Goal: Check status: Check status

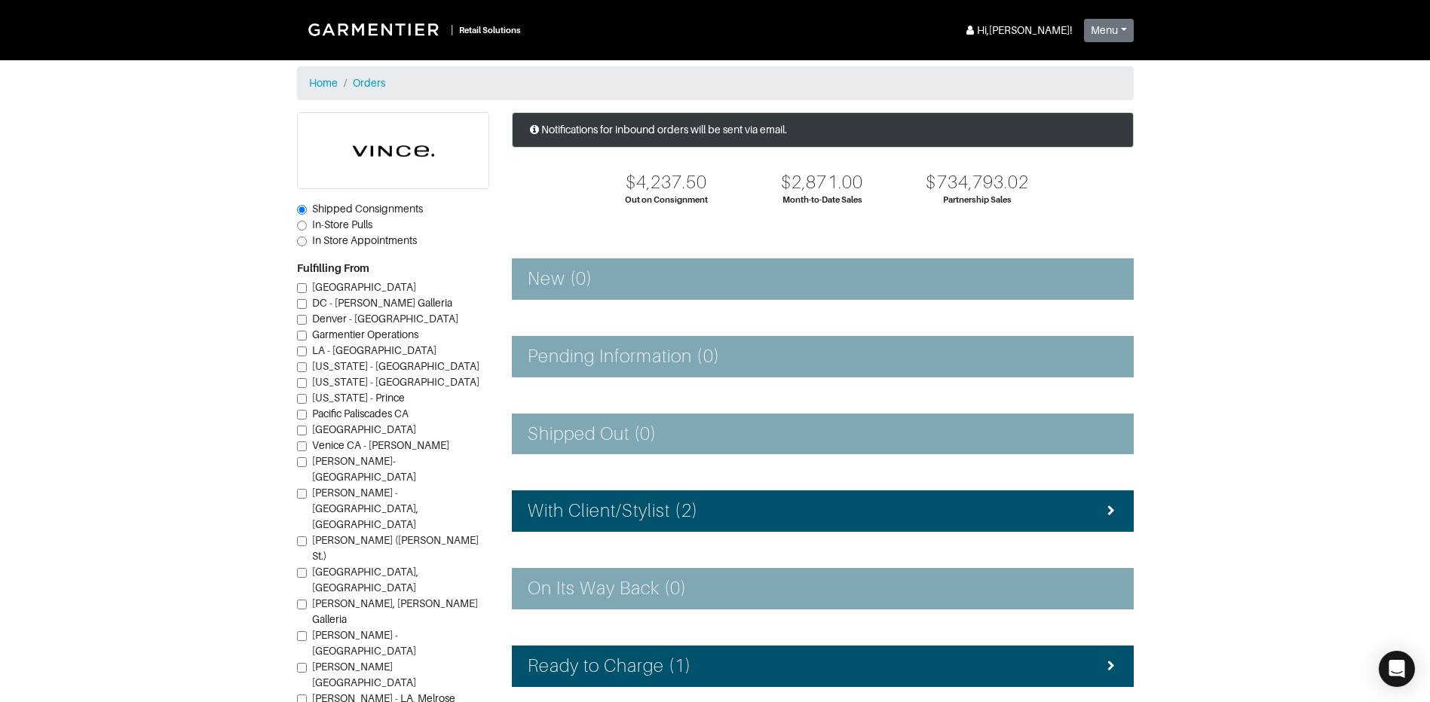
click at [305, 537] on input "Vince - Dallas (Knox St.)" at bounding box center [302, 542] width 10 height 10
checkbox input "true"
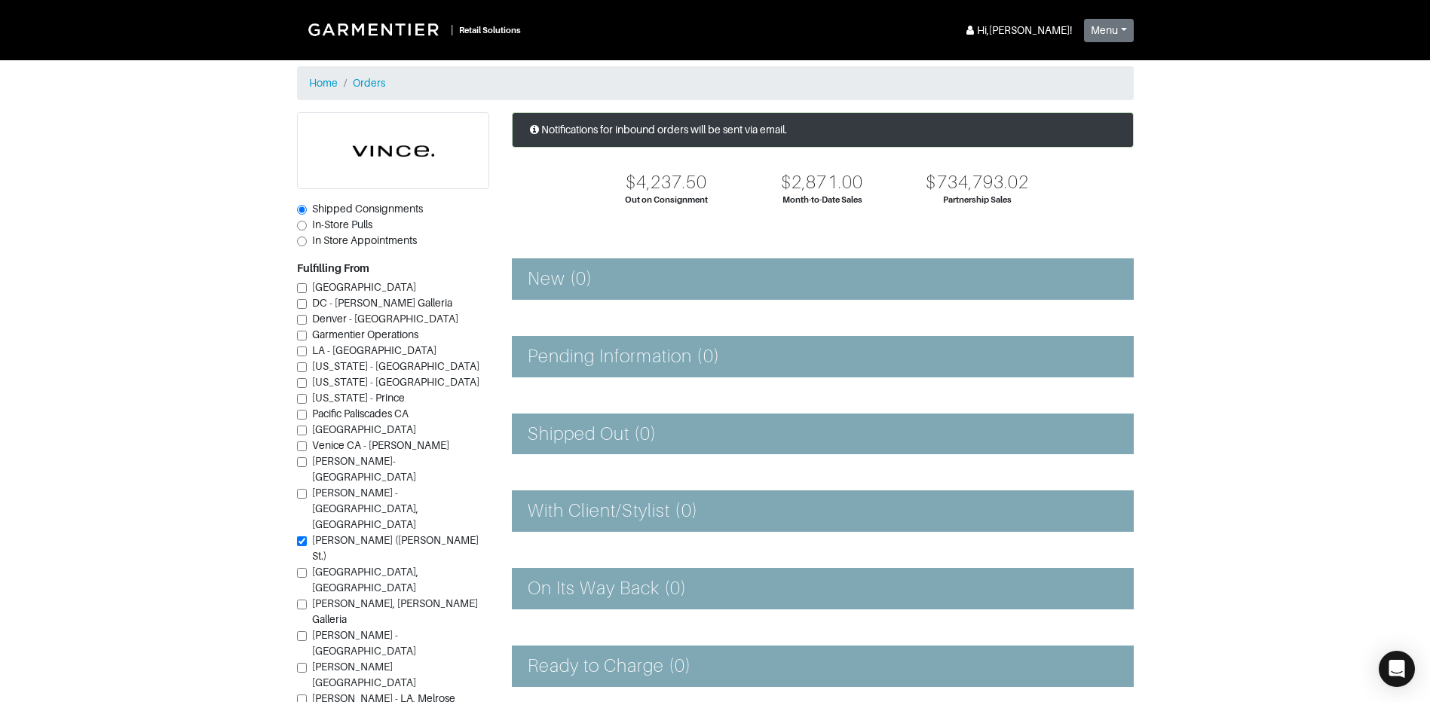
click at [323, 228] on span "In-Store Pulls" at bounding box center [342, 225] width 60 height 12
click at [307, 228] on input "In-Store Pulls" at bounding box center [302, 226] width 10 height 10
radio input "true"
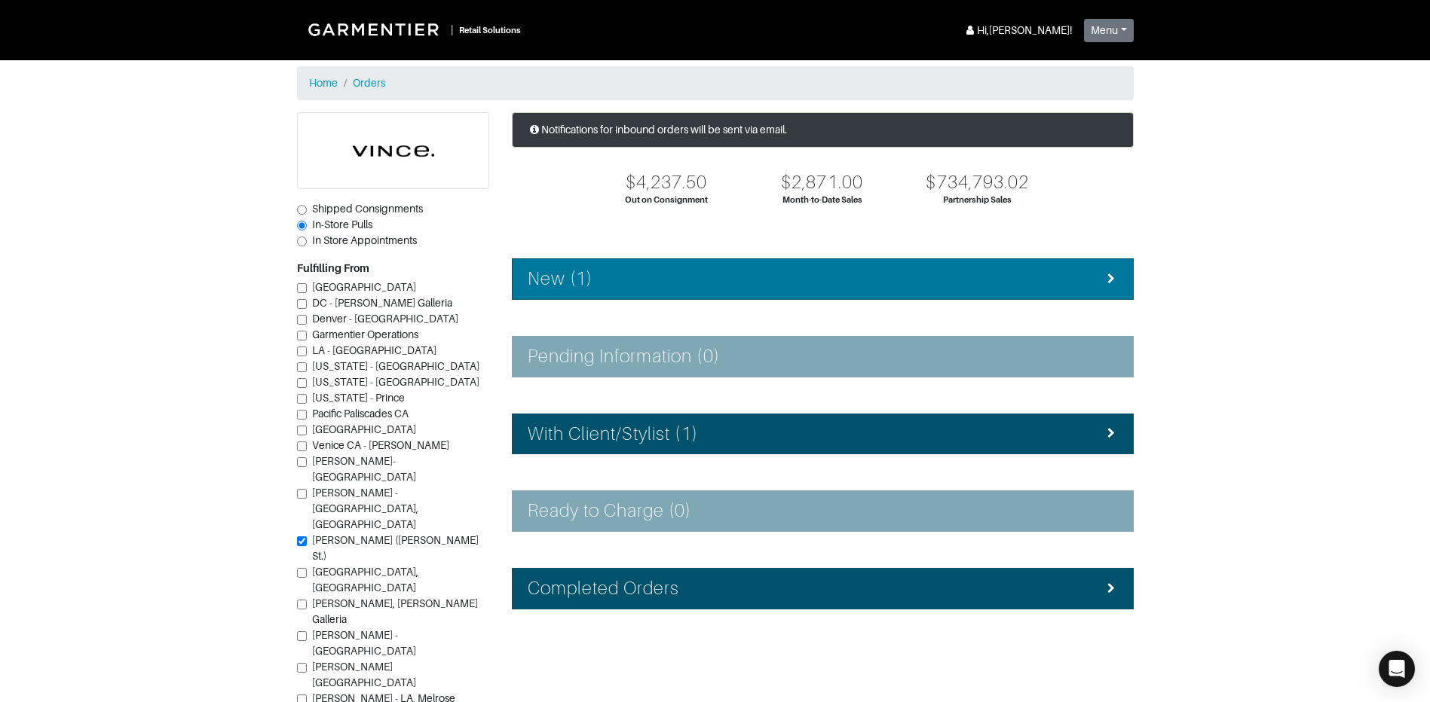
click at [662, 278] on div "New (1)" at bounding box center [823, 279] width 590 height 22
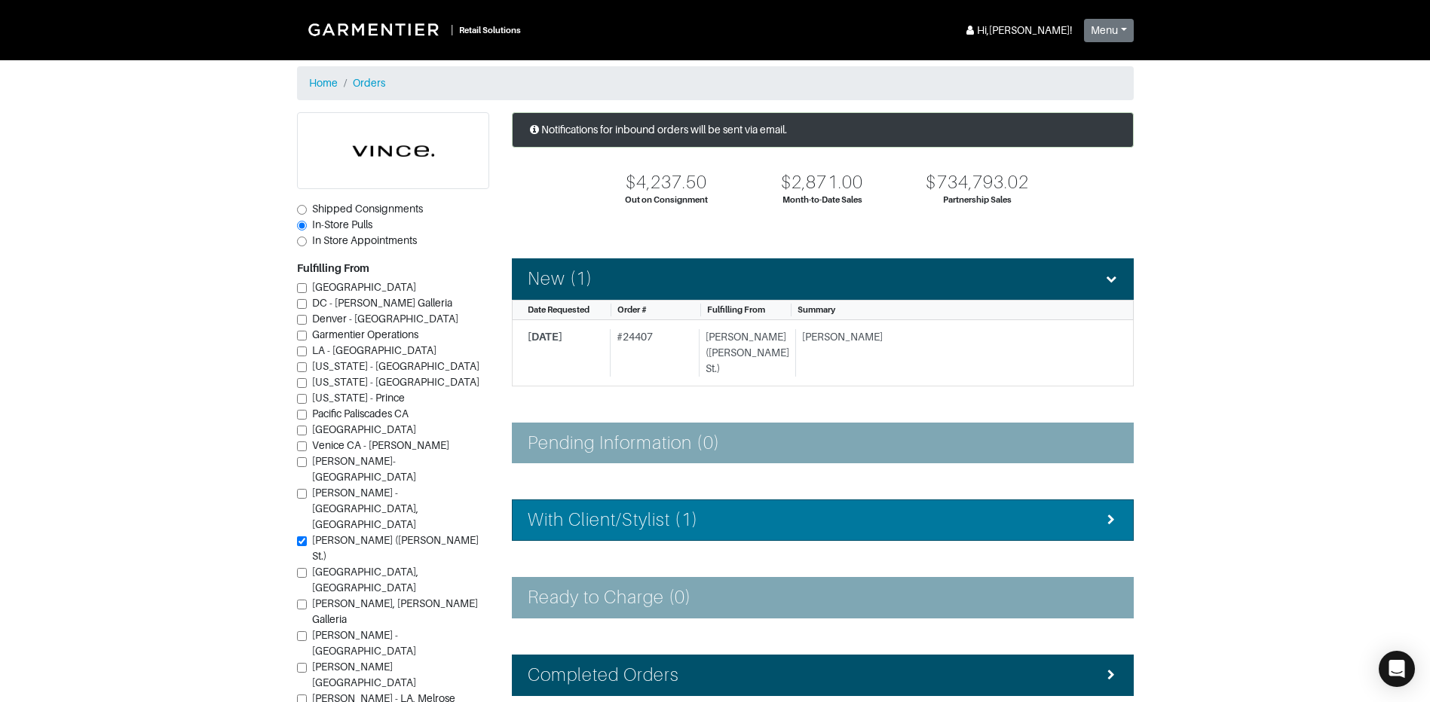
click at [666, 509] on h4 "With Client/Stylist (1)" at bounding box center [613, 520] width 170 height 22
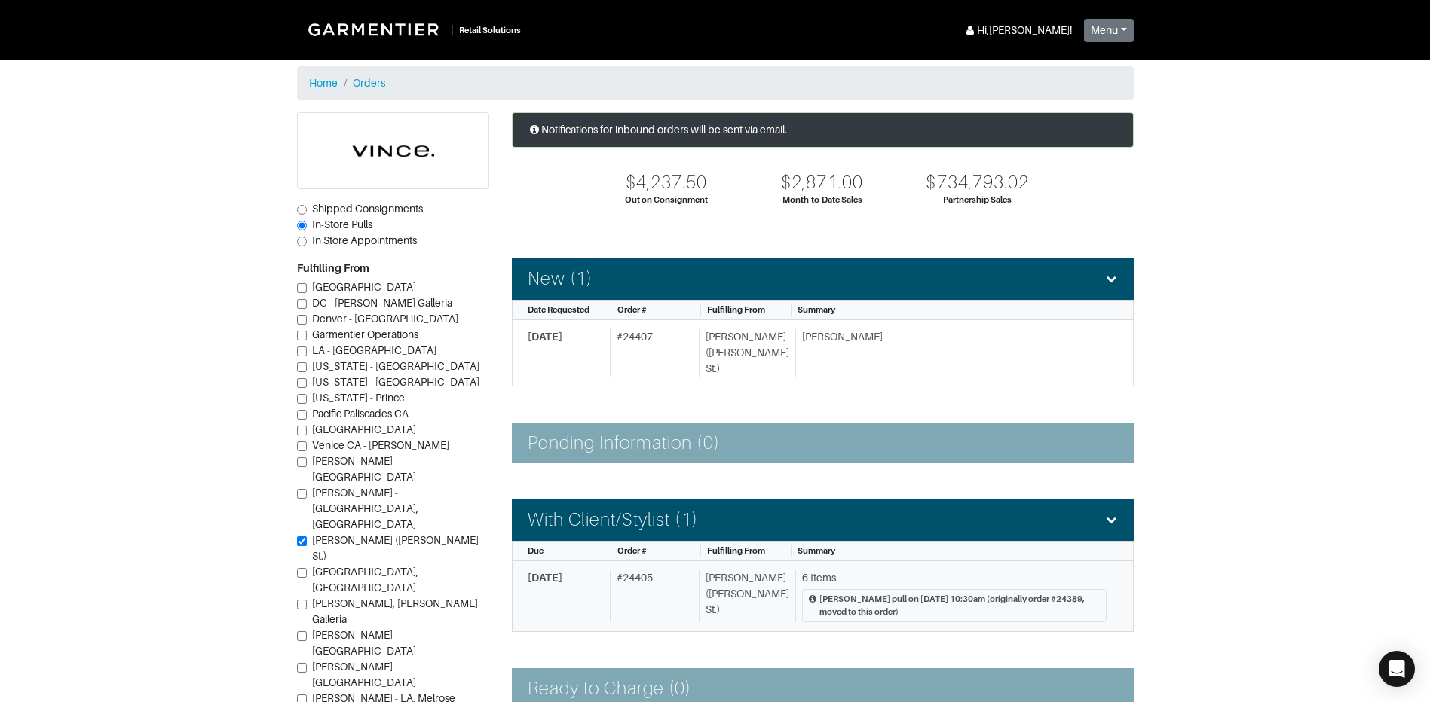
click at [802, 589] on div "Ashley L. pull on 8/19 @ 10:30am (originally order #24389, moved to this order)" at bounding box center [954, 605] width 304 height 33
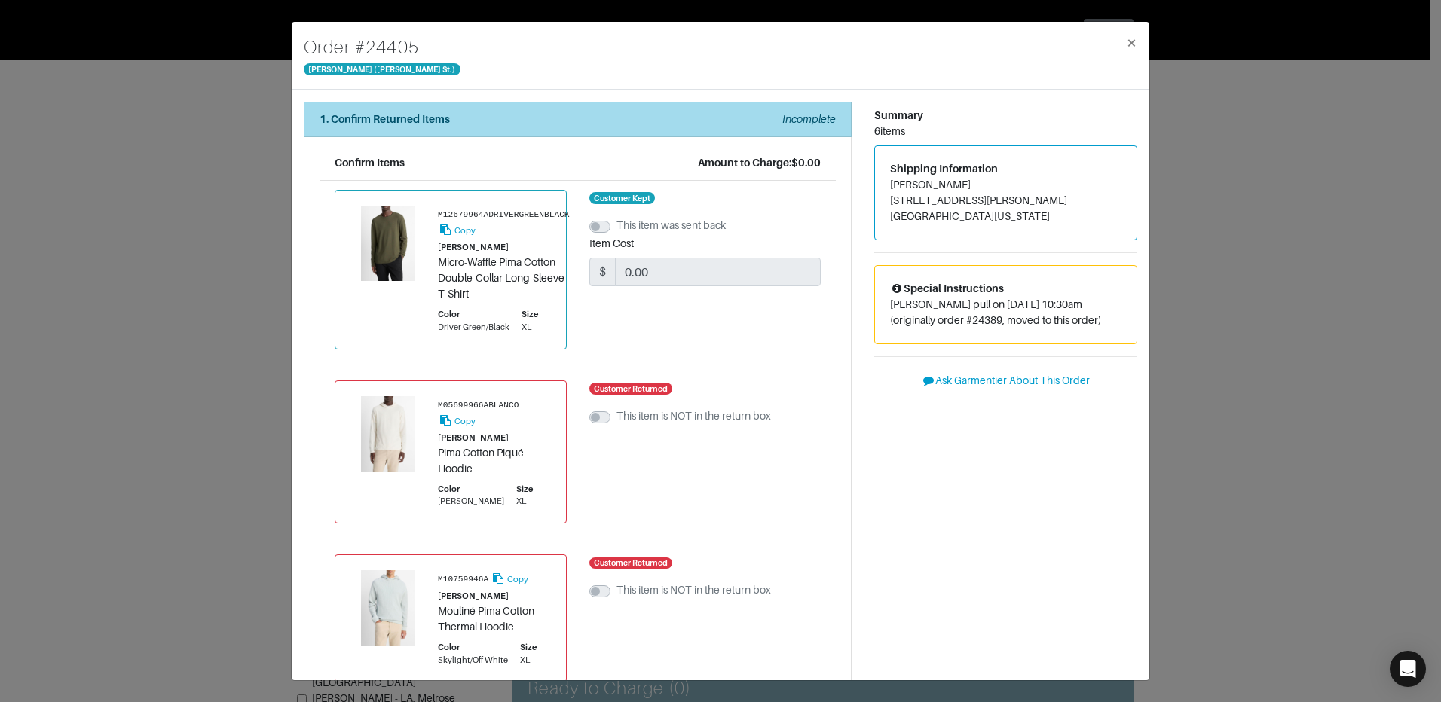
click at [806, 109] on li "1. Confirm Returned Items Incomplete" at bounding box center [578, 119] width 548 height 35
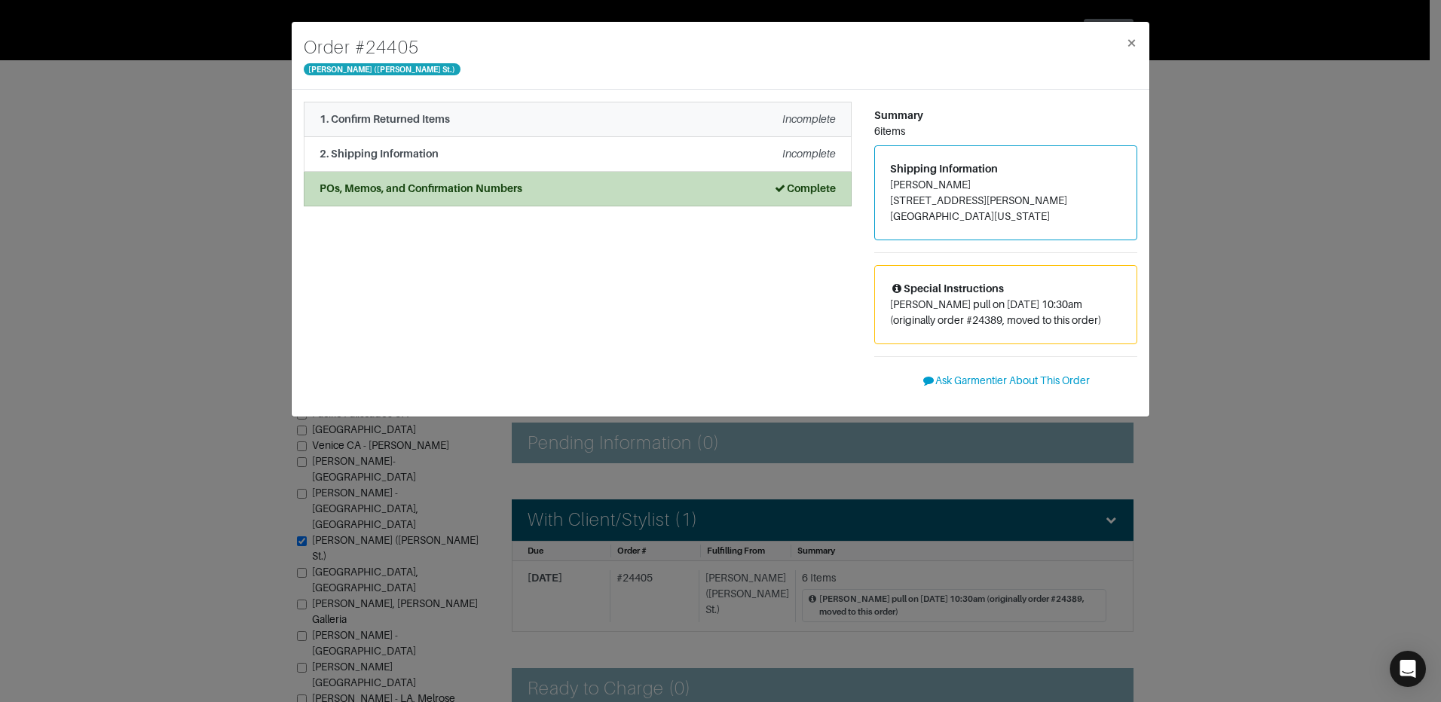
click at [806, 109] on li "1. Confirm Returned Items Incomplete" at bounding box center [578, 119] width 548 height 35
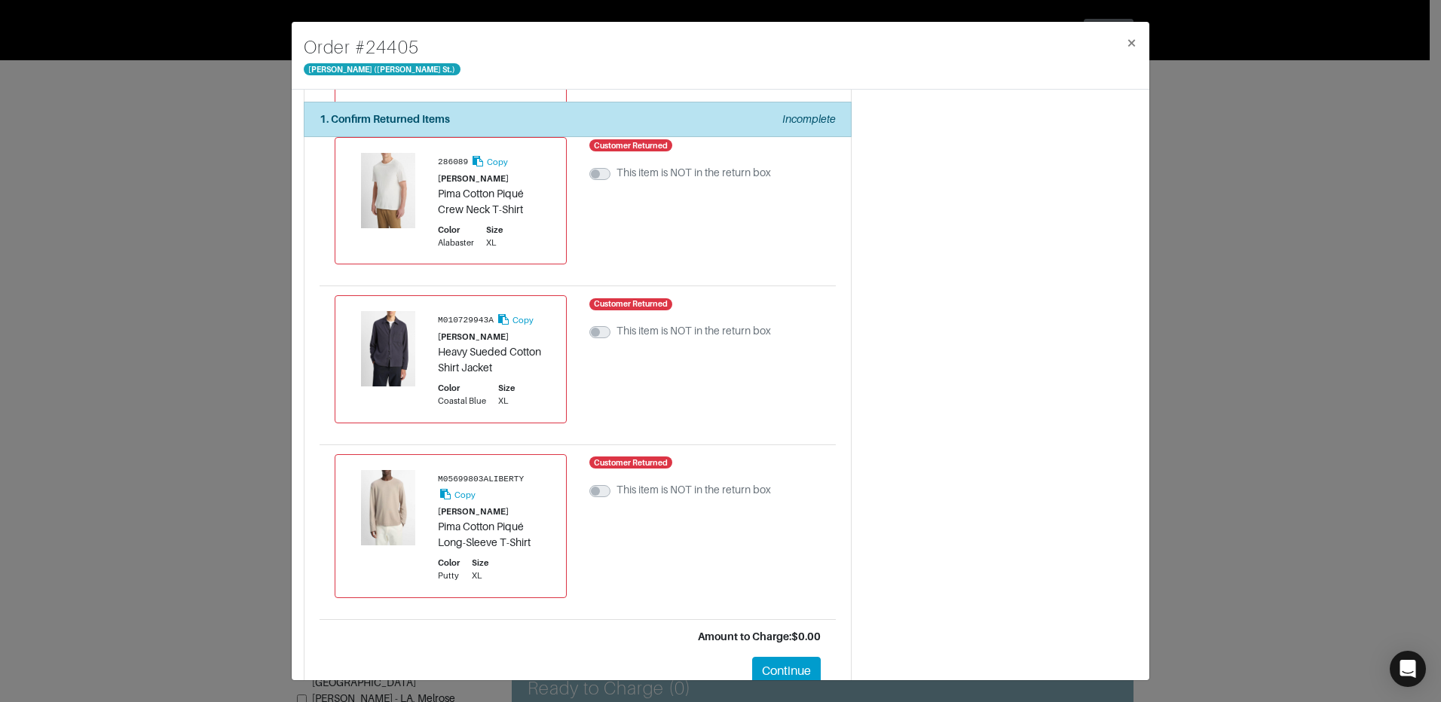
scroll to position [682, 0]
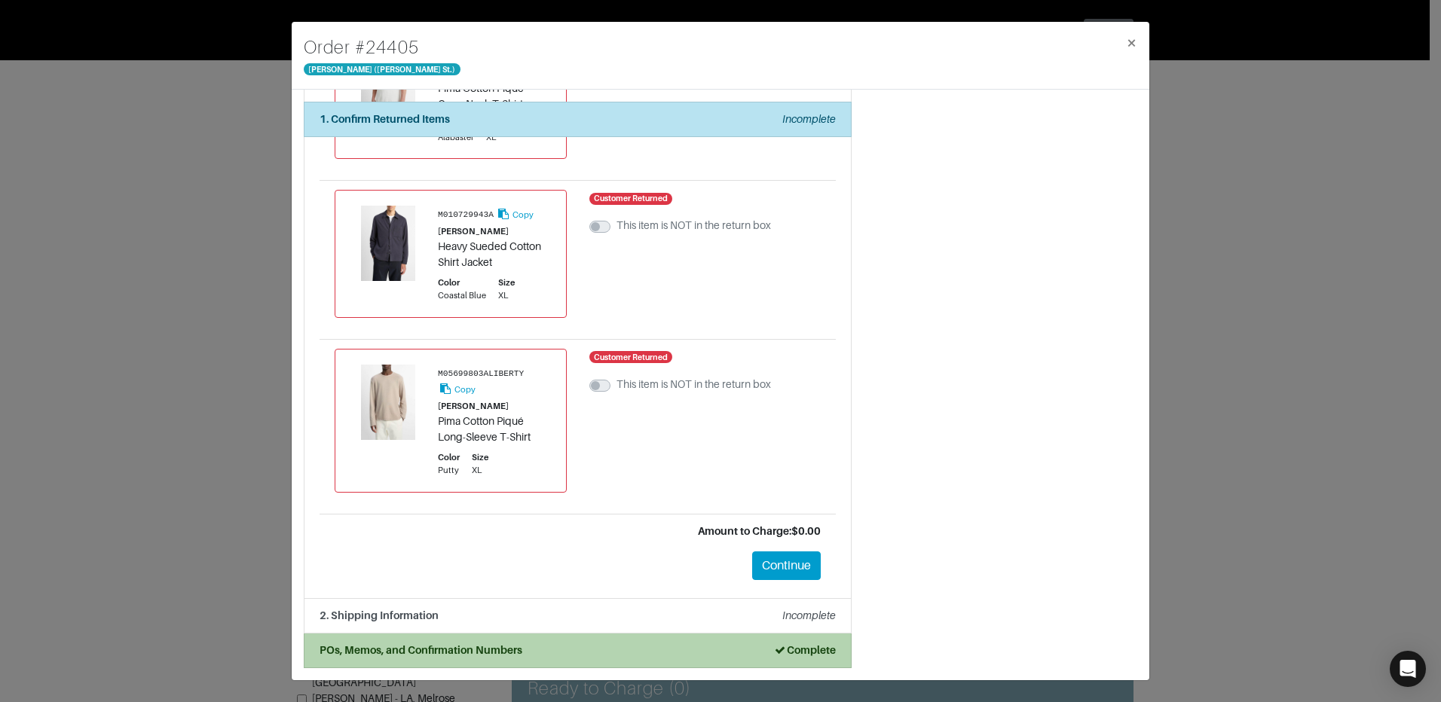
click at [737, 646] on div "POs, Memos, and Confirmation Numbers Complete" at bounding box center [578, 651] width 516 height 16
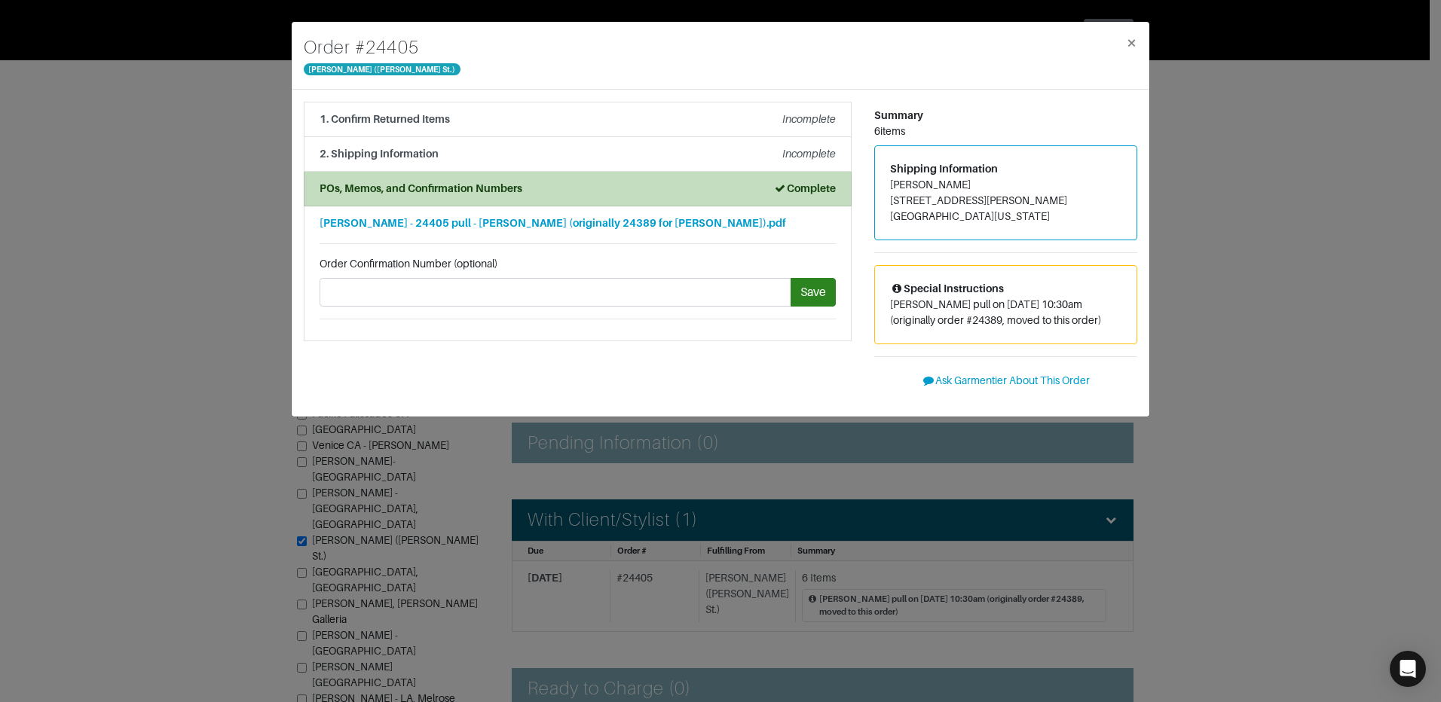
click at [742, 228] on div "Vince - 24405 pull - Chad Dubose (originally 24389 for Eric Hudson).pdf" at bounding box center [578, 224] width 516 height 16
click at [643, 112] on div "1. Confirm Returned Items Incomplete" at bounding box center [578, 120] width 516 height 16
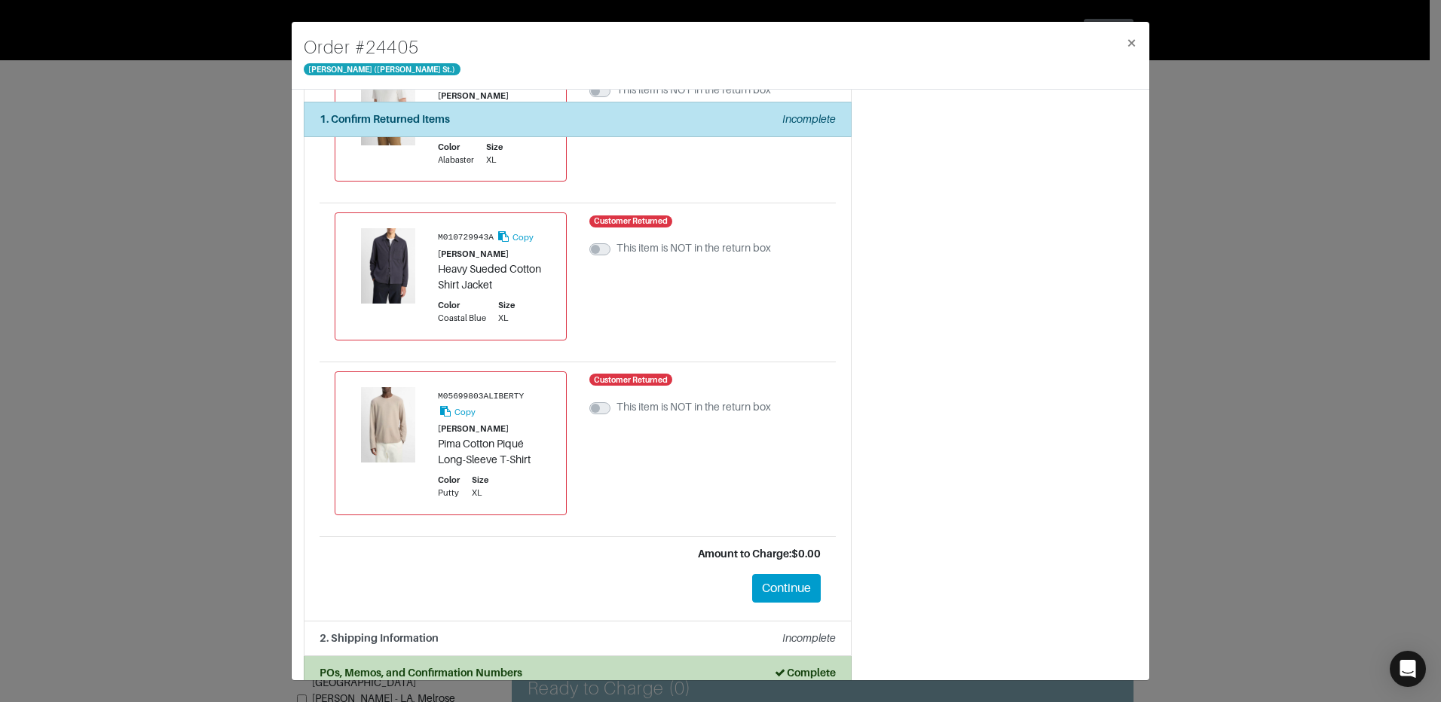
scroll to position [682, 0]
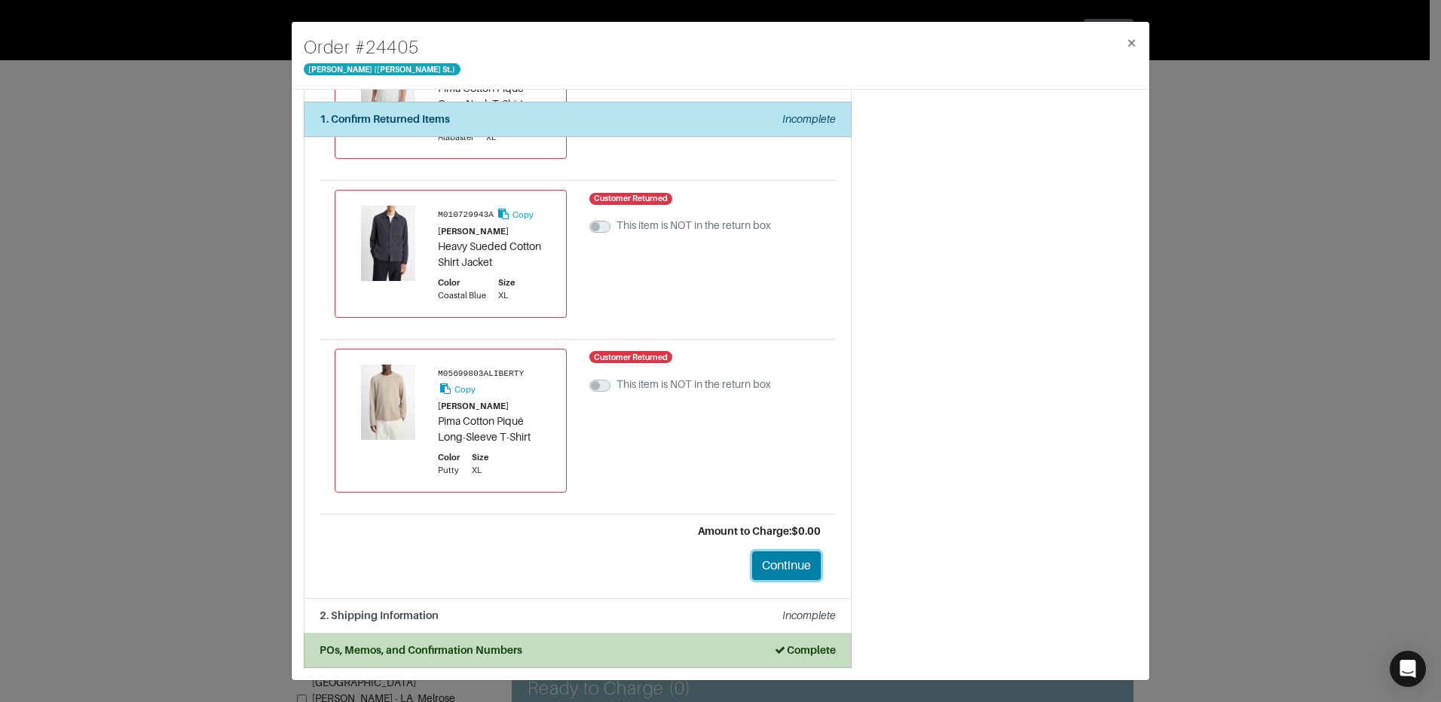
click at [778, 561] on button "Continue" at bounding box center [786, 566] width 69 height 29
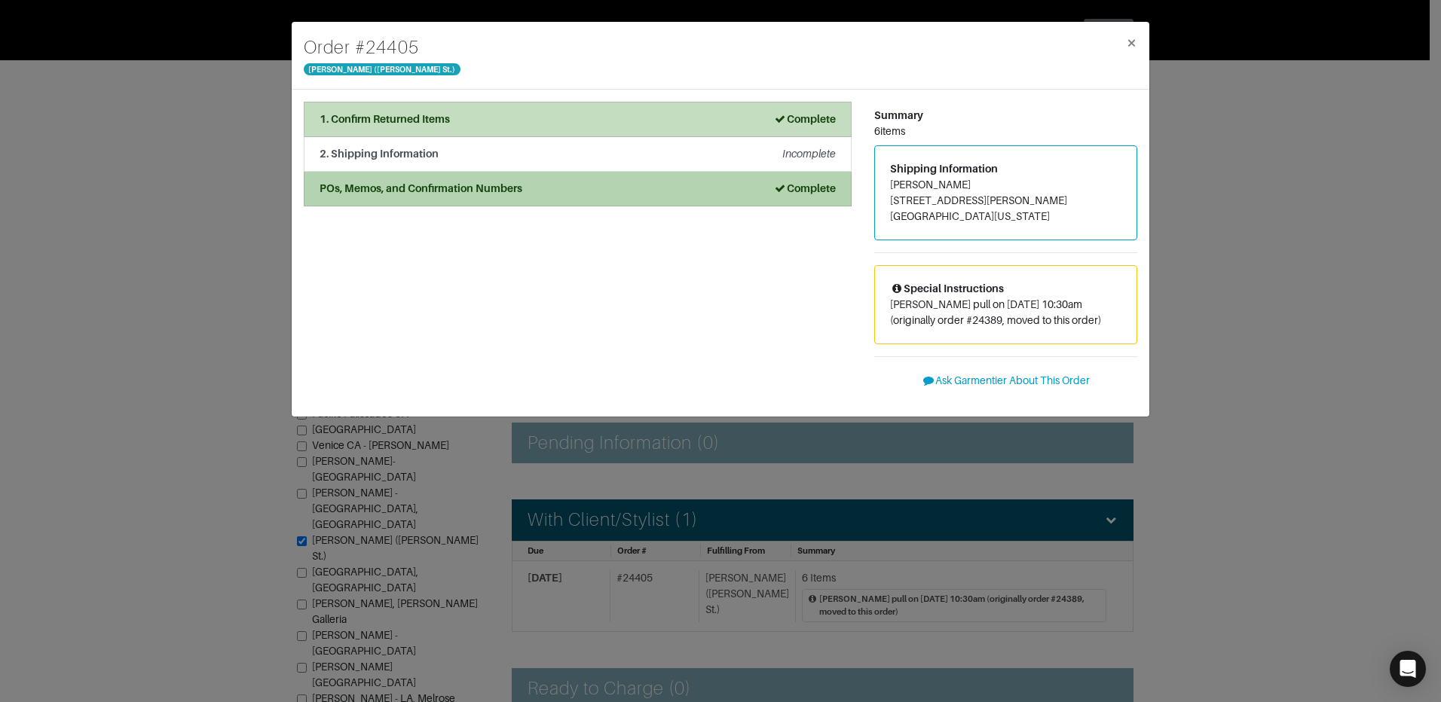
click at [610, 179] on li "POs, Memos, and Confirmation Numbers Complete" at bounding box center [578, 189] width 548 height 35
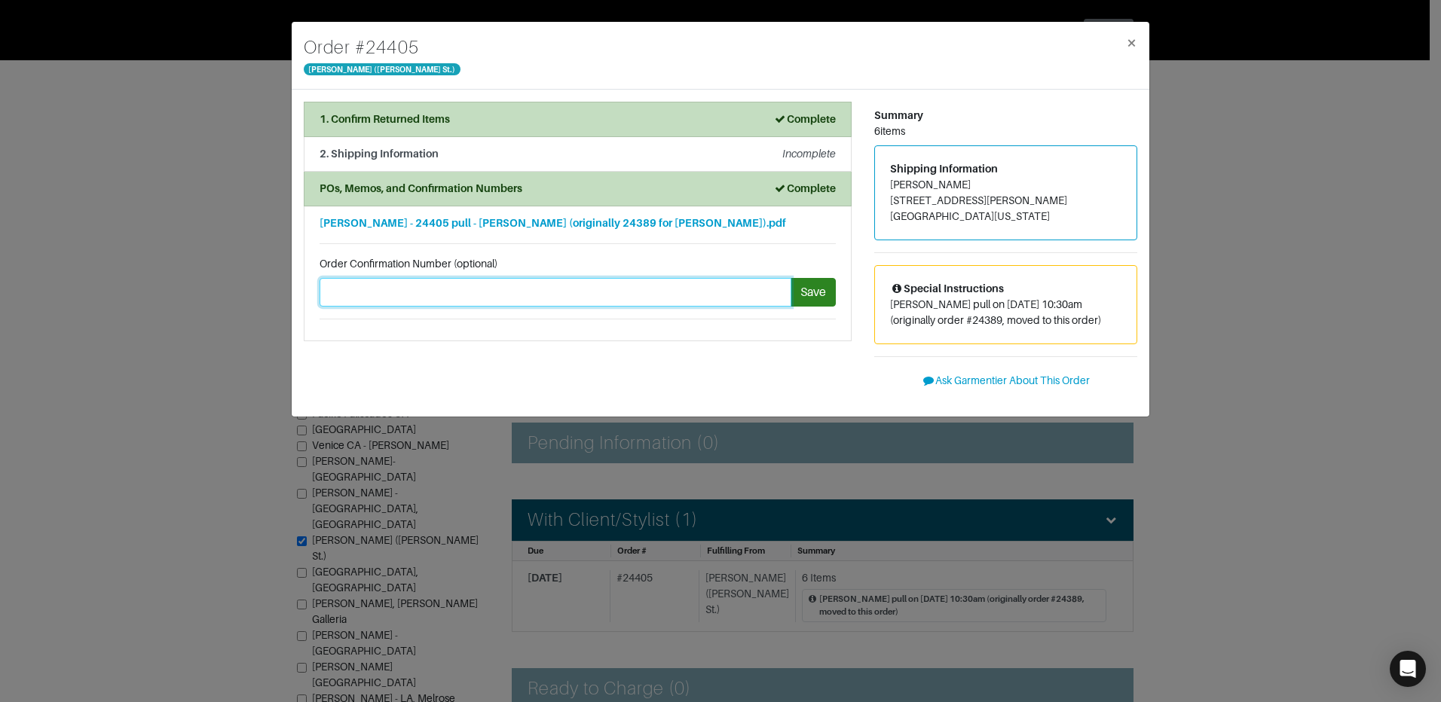
click at [671, 297] on input "text" at bounding box center [556, 292] width 472 height 29
click at [675, 224] on div "Vince - 24405 pull - Chad Dubose (originally 24389 for Eric Hudson).pdf" at bounding box center [578, 224] width 516 height 16
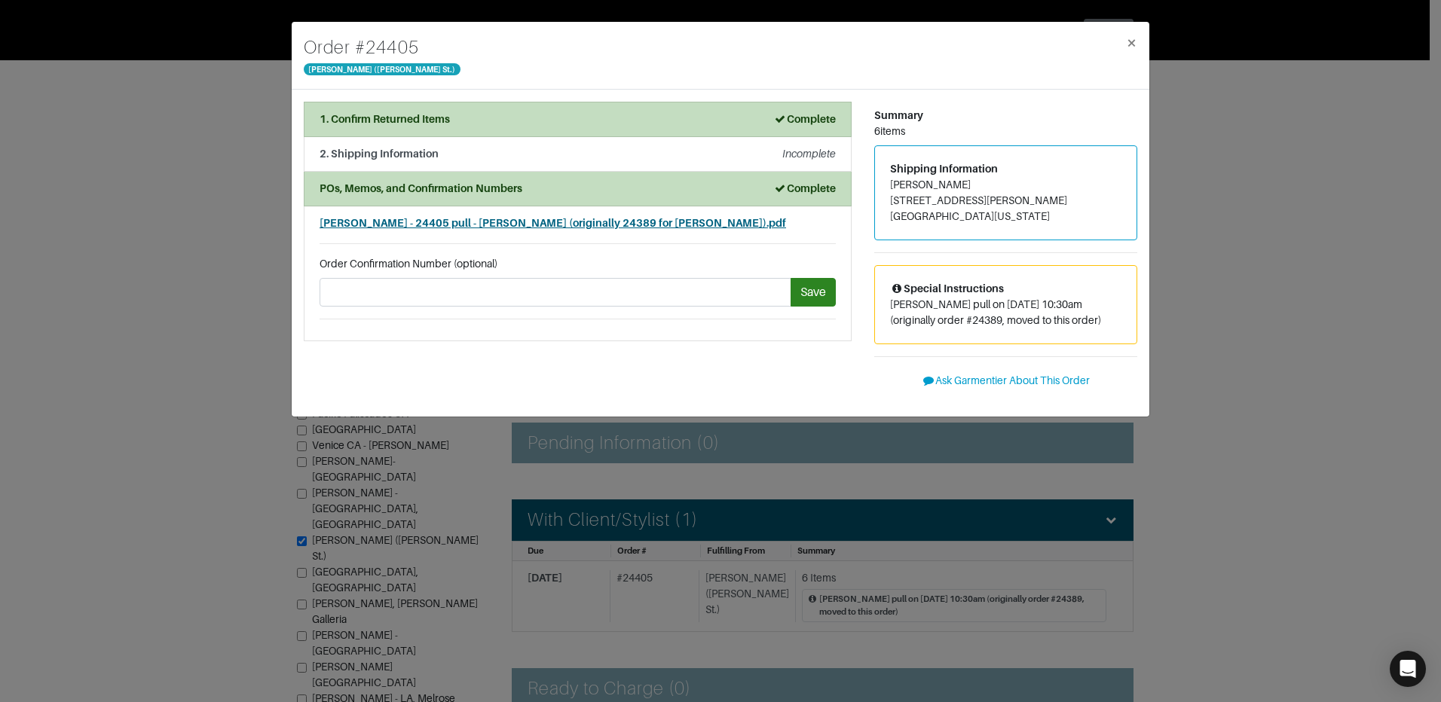
click at [657, 225] on span "Vince - 24405 pull - Chad Dubose (originally 24389 for Eric Hudson).pdf" at bounding box center [553, 223] width 466 height 12
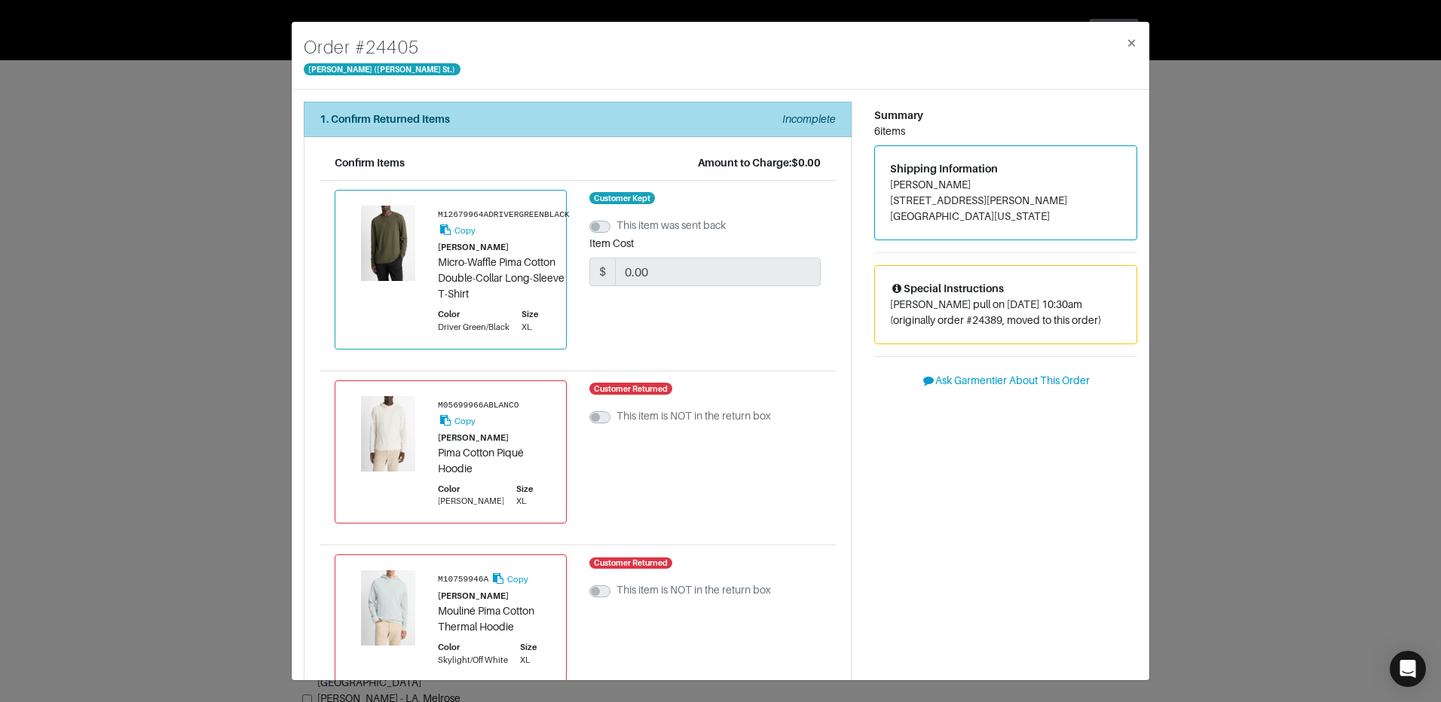
click at [453, 130] on li "1. Confirm Returned Items Incomplete" at bounding box center [578, 119] width 548 height 35
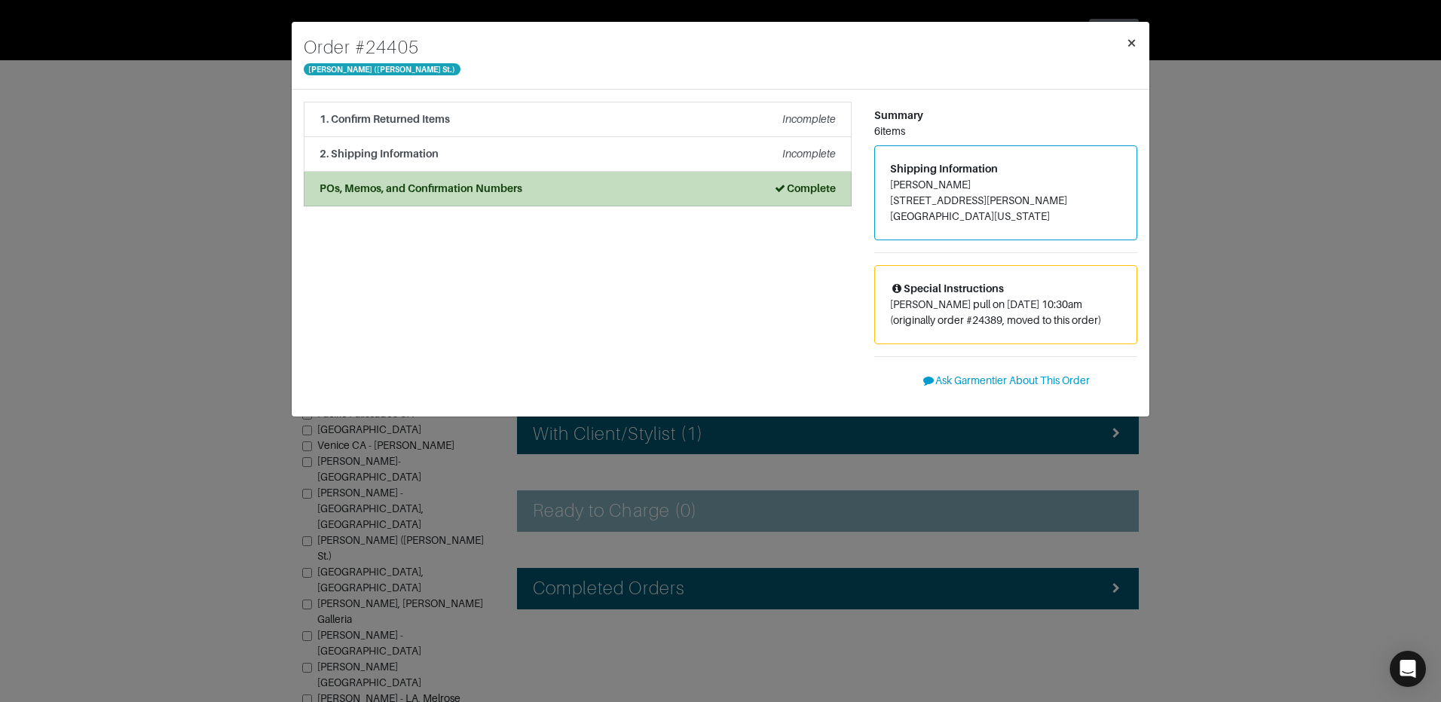
click at [1136, 40] on span "×" at bounding box center [1131, 42] width 11 height 20
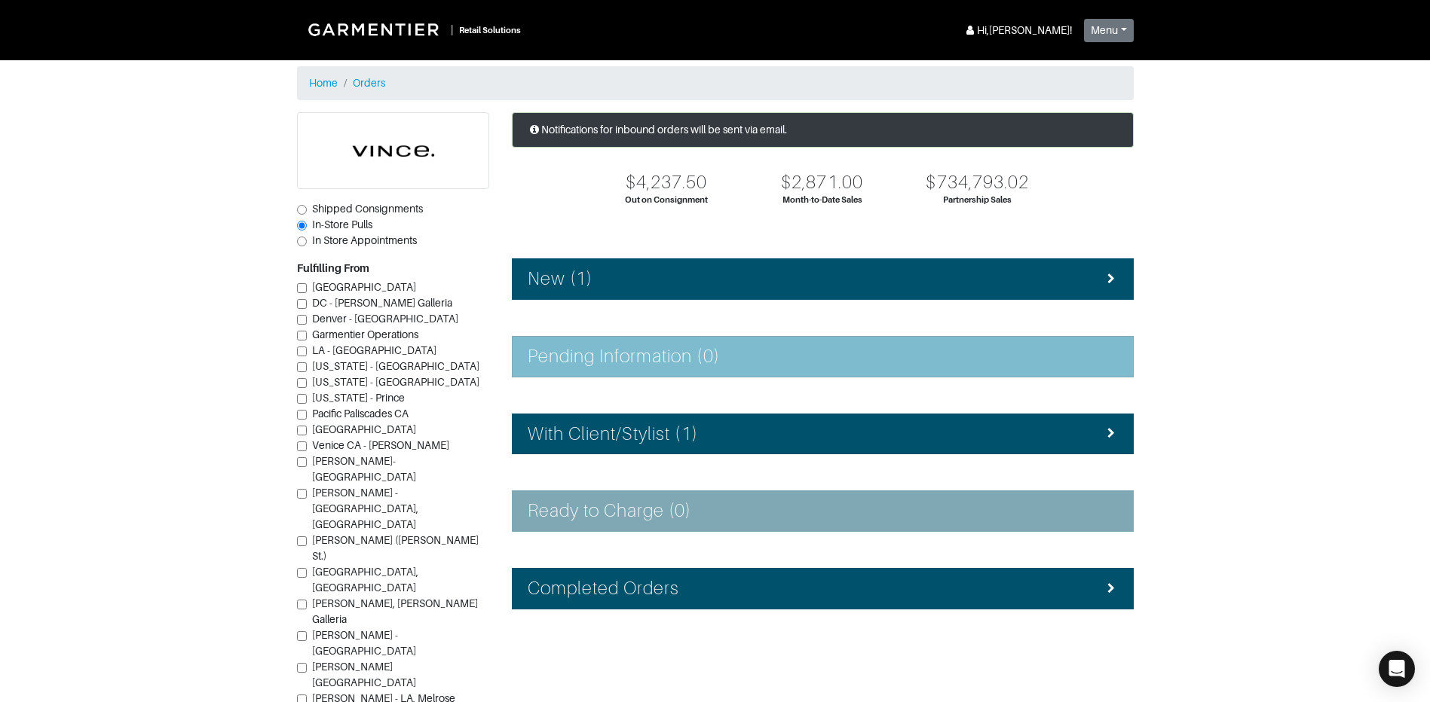
click at [662, 352] on h4 "Pending Information (0)" at bounding box center [624, 357] width 192 height 22
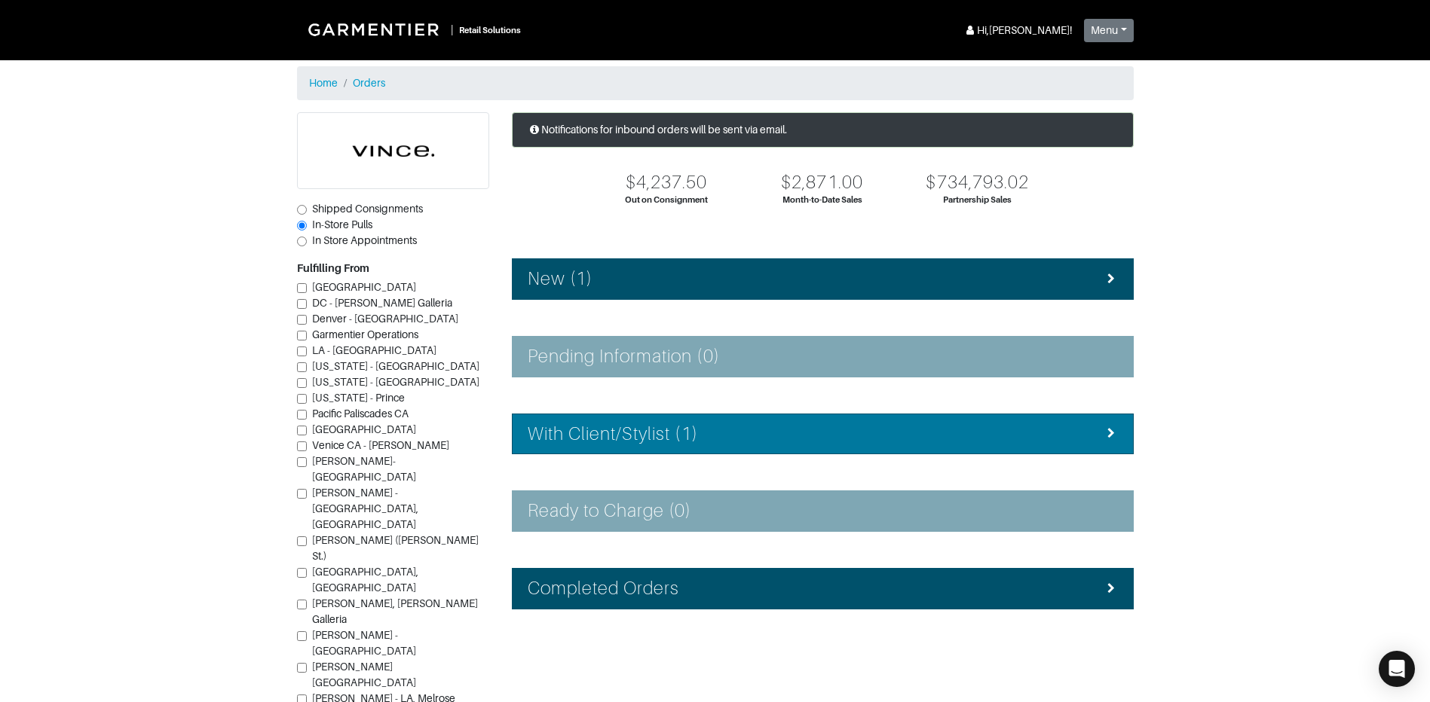
click at [684, 442] on h4 "With Client/Stylist (1)" at bounding box center [613, 435] width 170 height 22
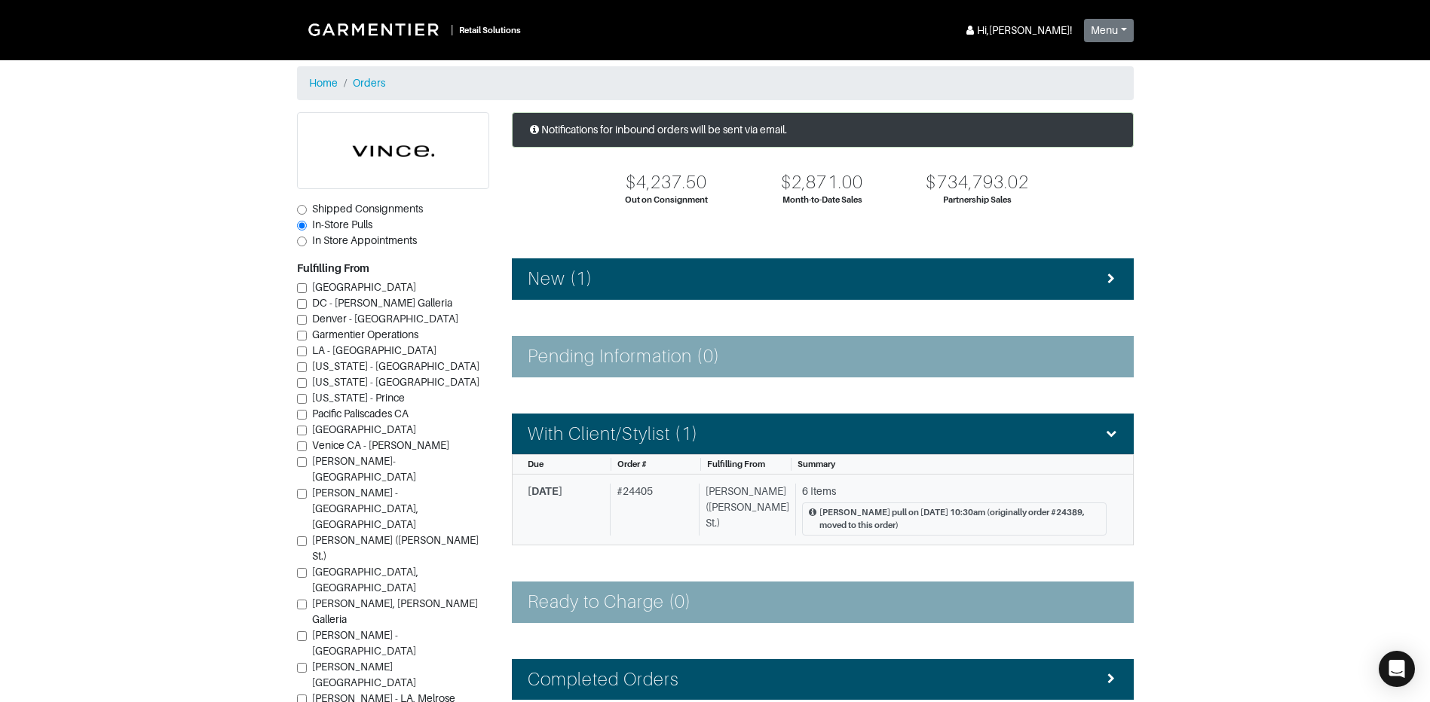
click at [596, 494] on div "08/22/2025" at bounding box center [566, 510] width 76 height 52
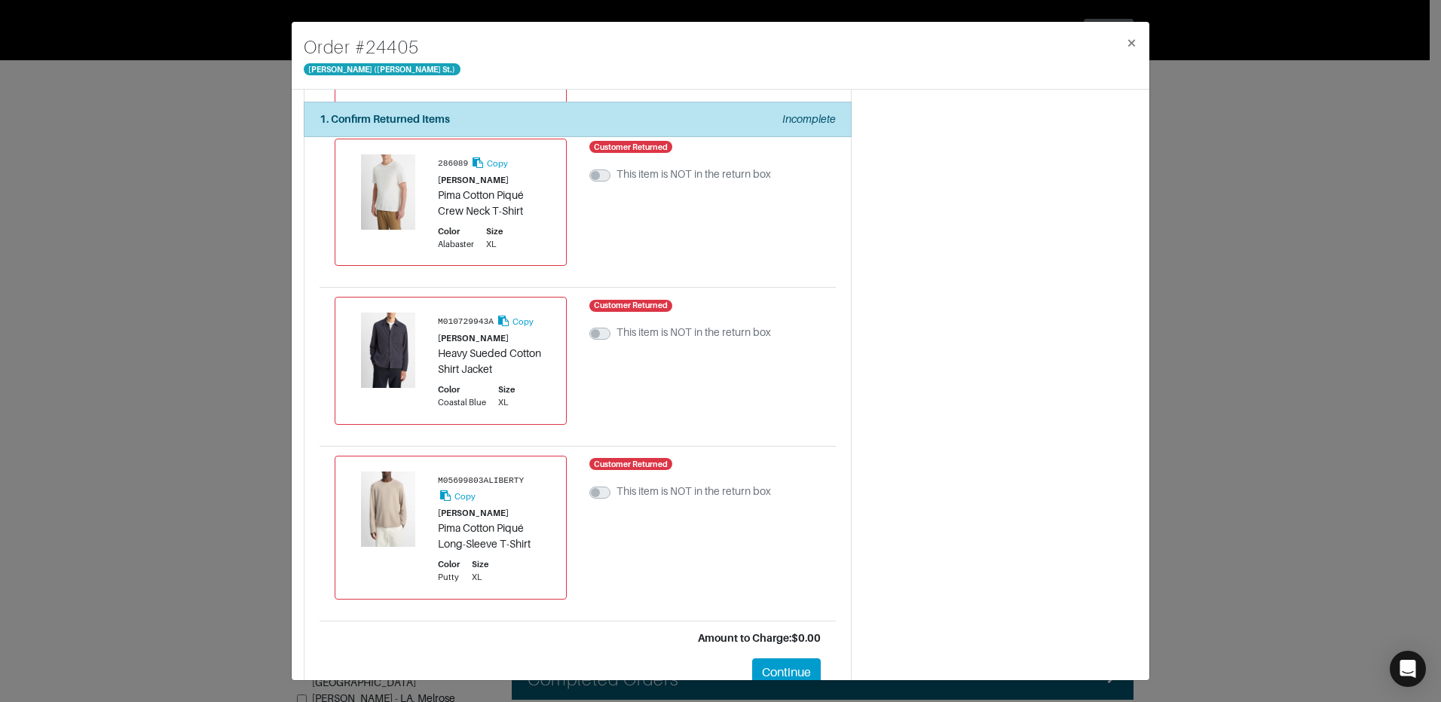
scroll to position [682, 0]
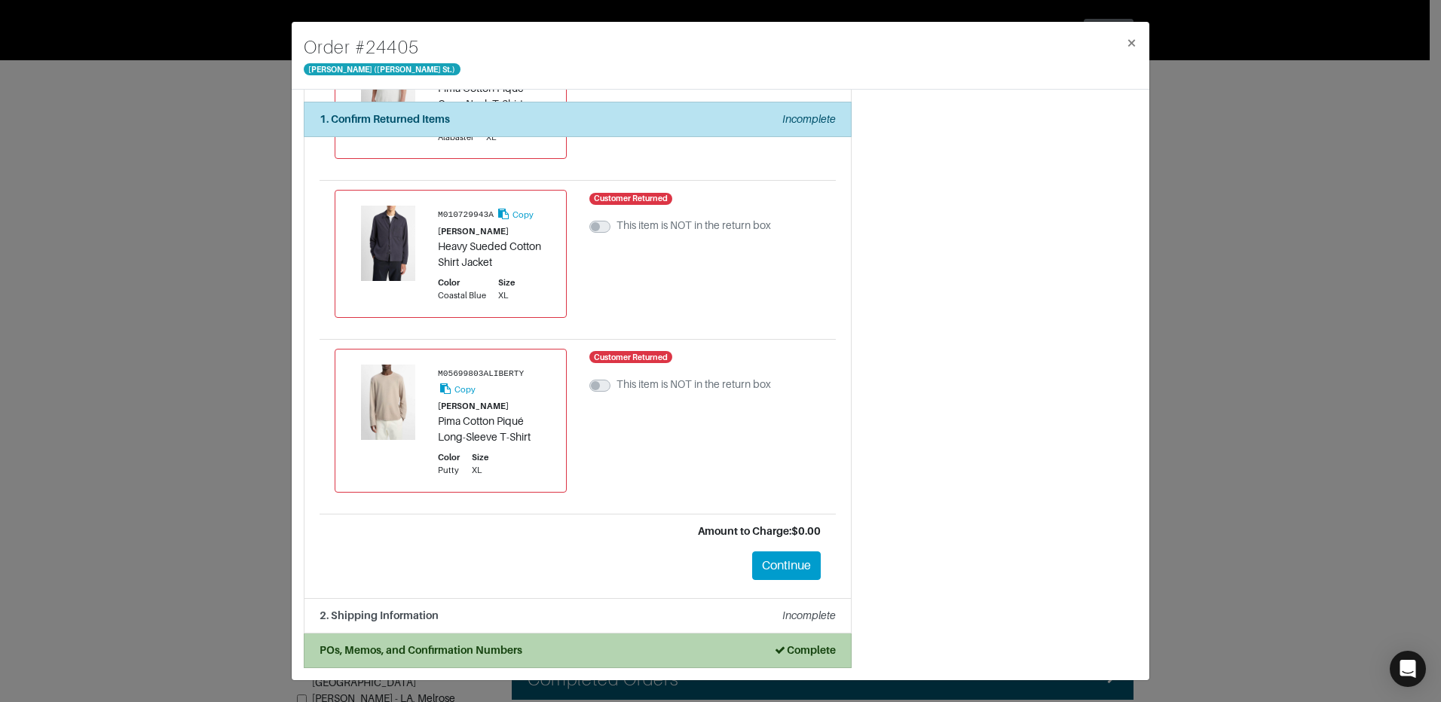
click at [786, 648] on strong "Complete" at bounding box center [804, 650] width 63 height 12
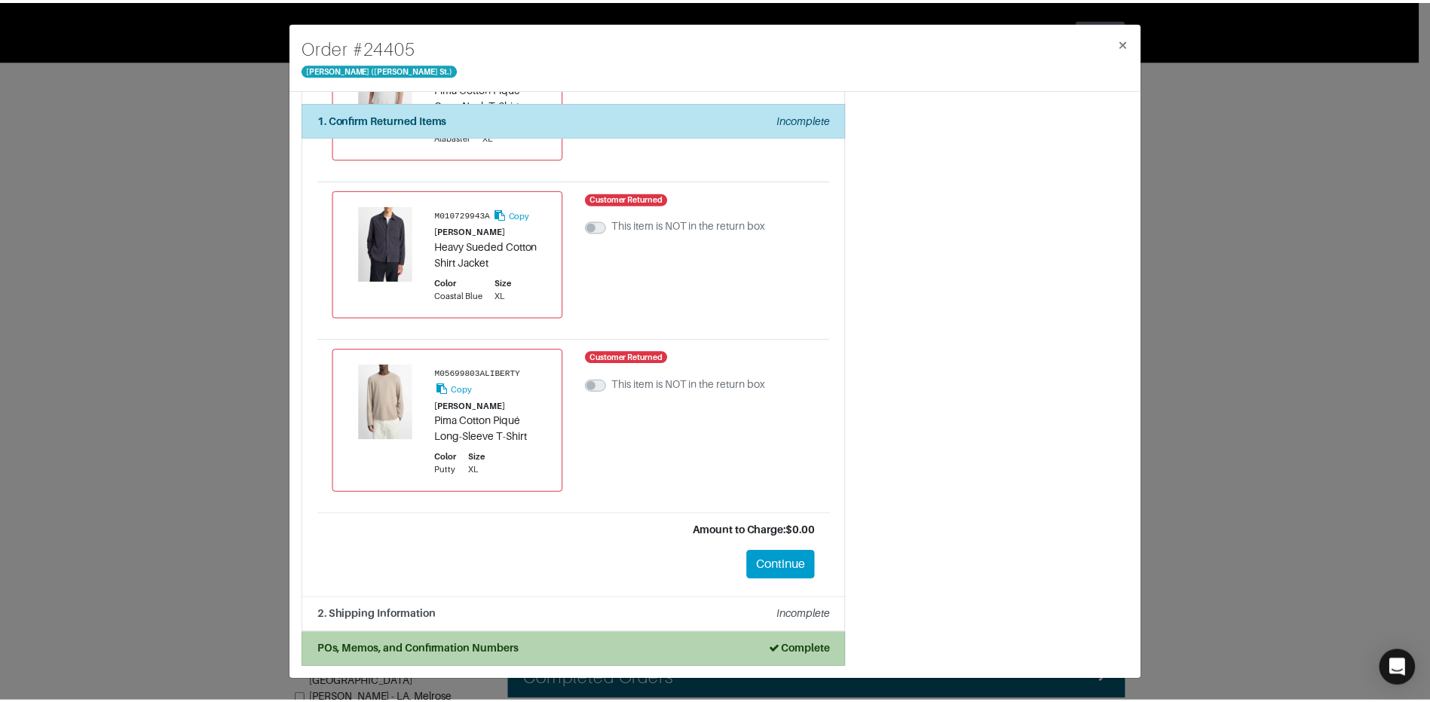
scroll to position [0, 0]
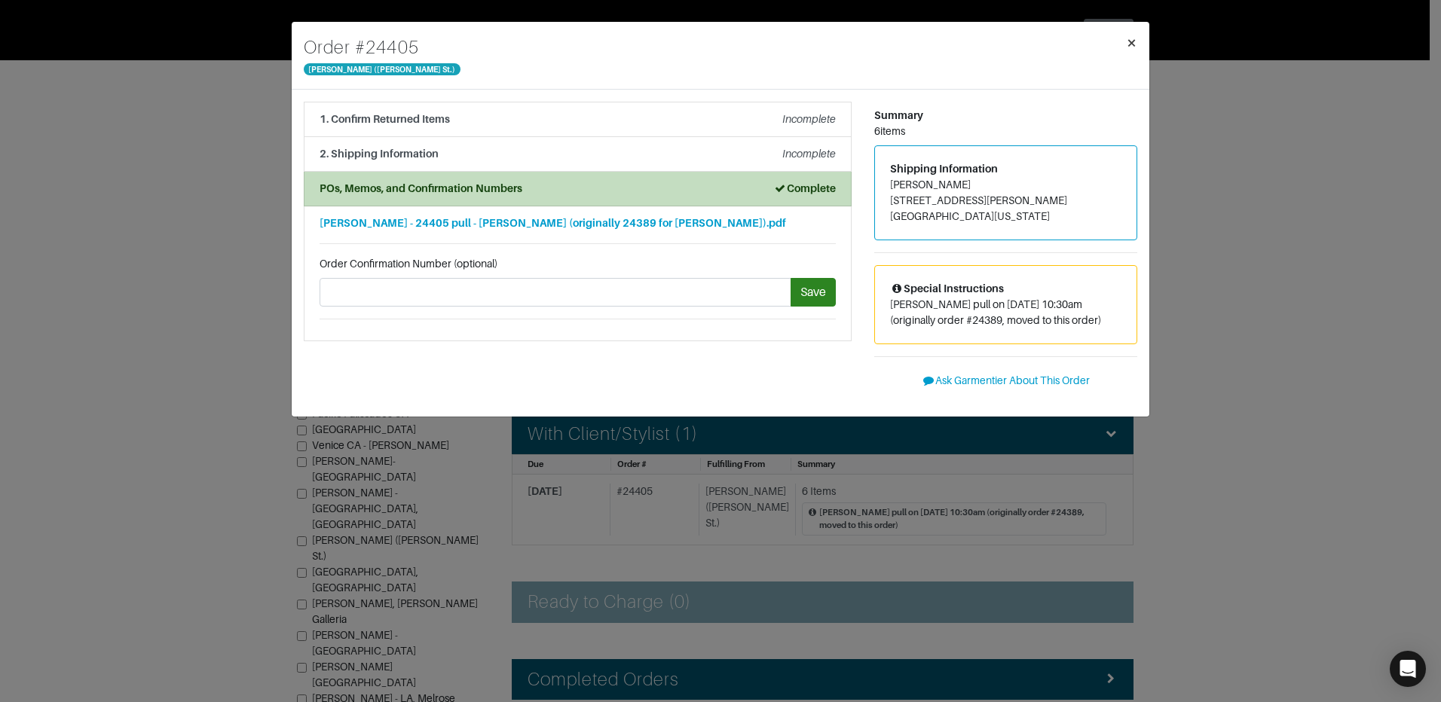
click at [1124, 32] on button "×" at bounding box center [1131, 43] width 35 height 42
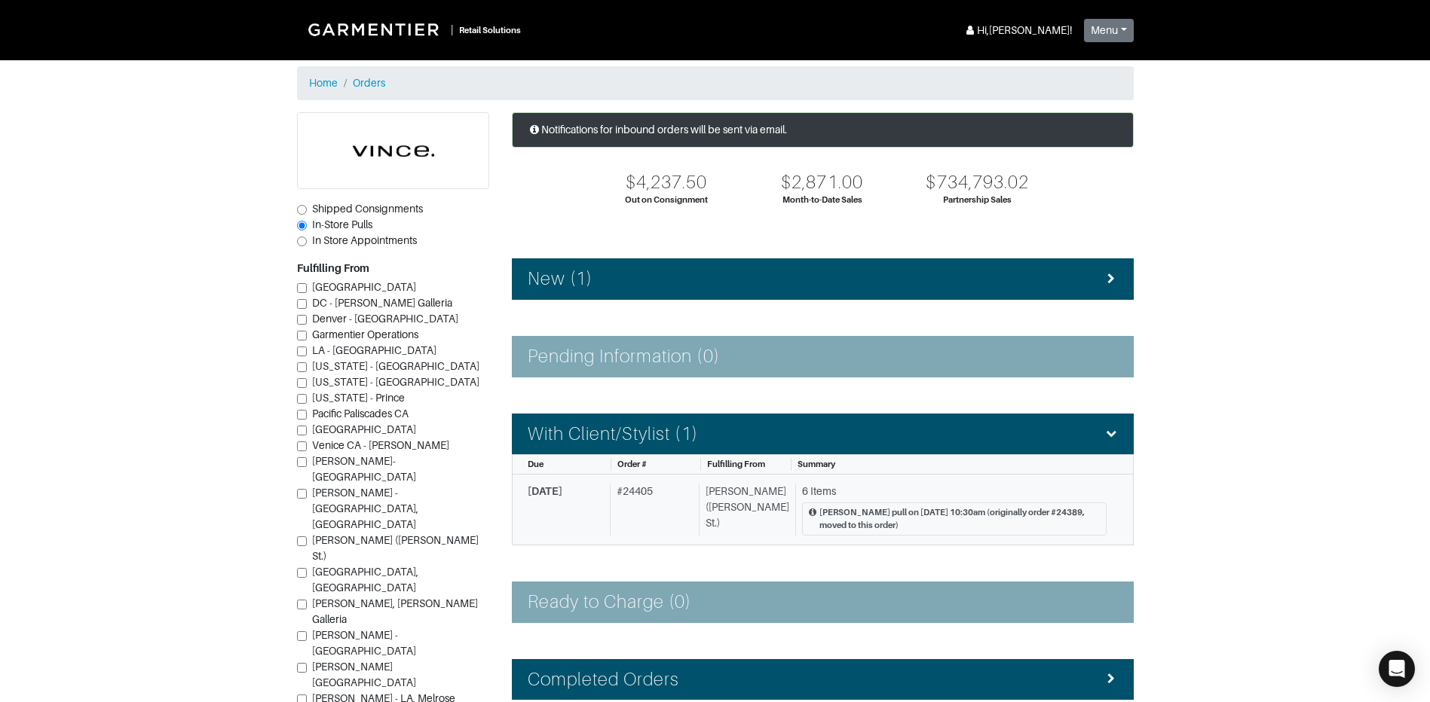
click at [647, 493] on div "# 24405" at bounding box center [651, 510] width 83 height 52
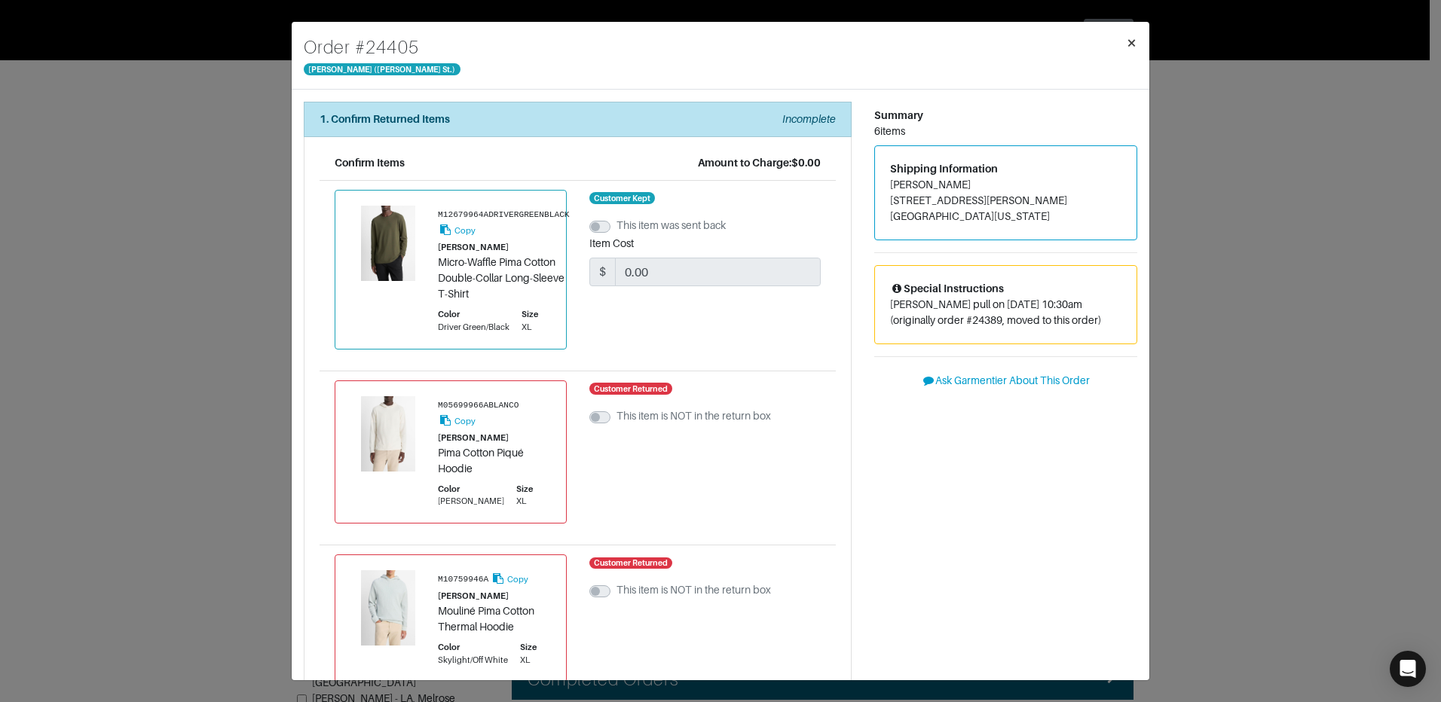
click at [1139, 35] on button "×" at bounding box center [1131, 43] width 35 height 42
